Goal: Information Seeking & Learning: Check status

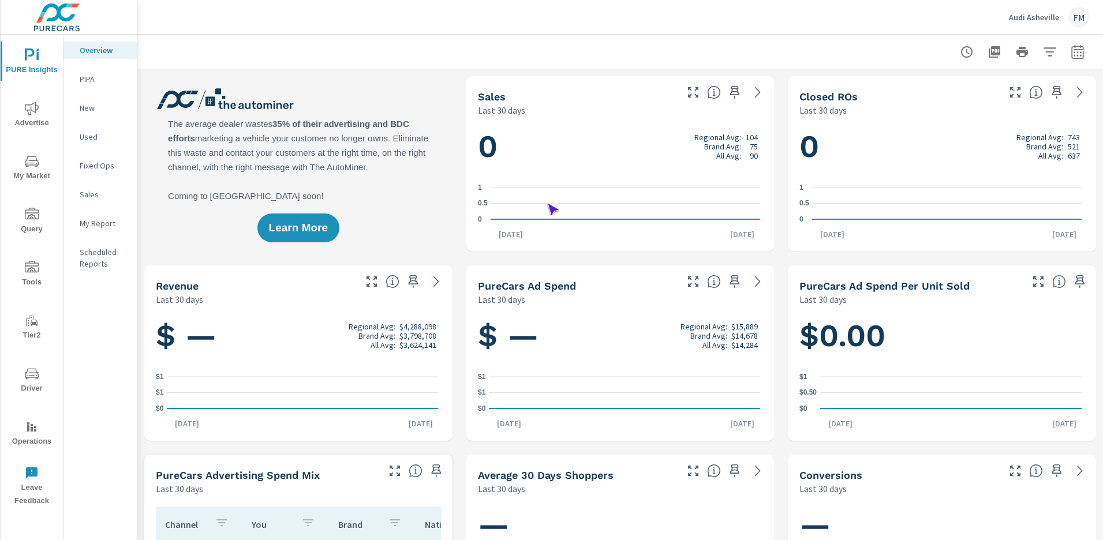
click at [32, 434] on span "Operations" at bounding box center [31, 434] width 55 height 28
